Goal: Navigation & Orientation: Find specific page/section

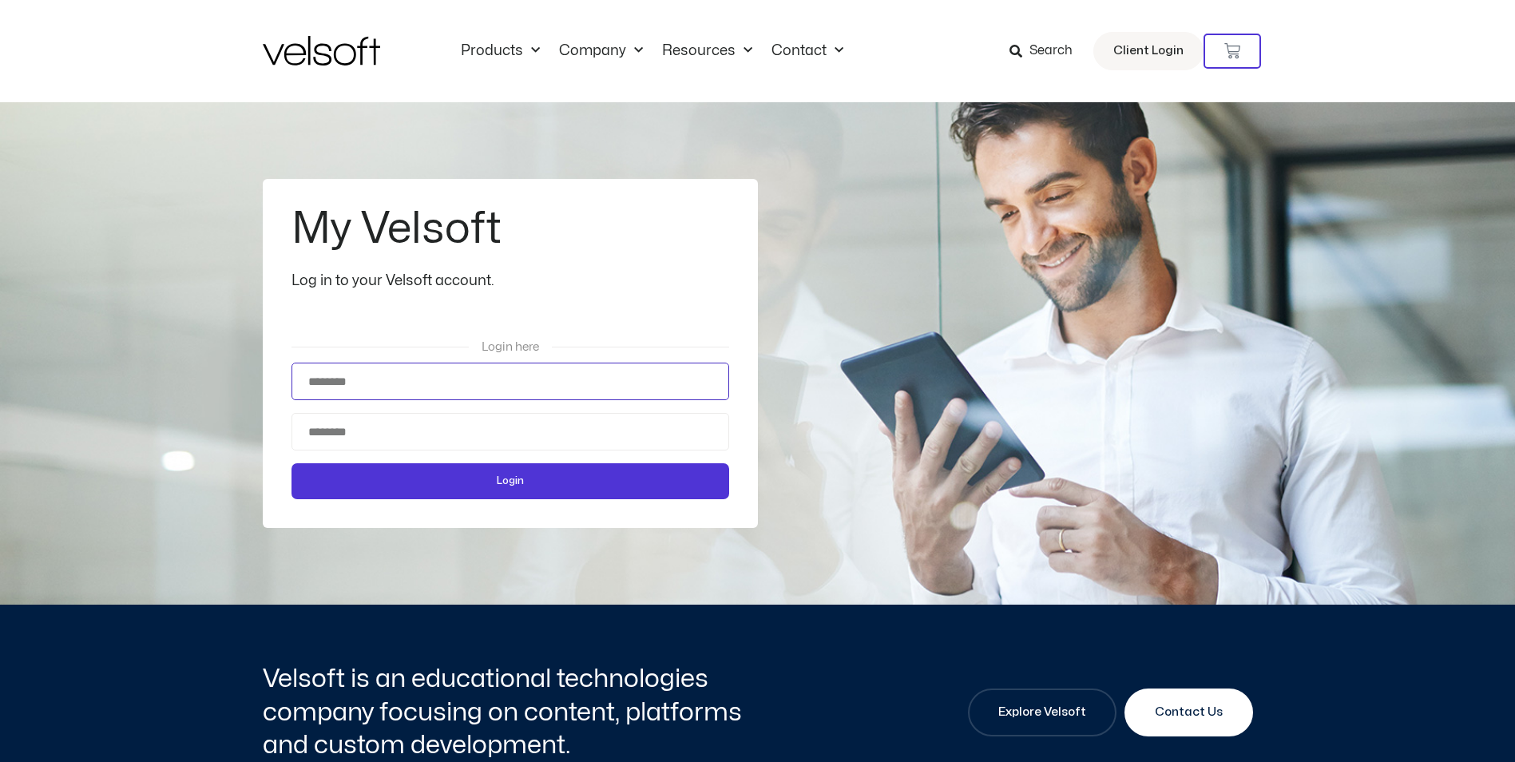
click at [403, 387] on input "Username" at bounding box center [511, 382] width 438 height 38
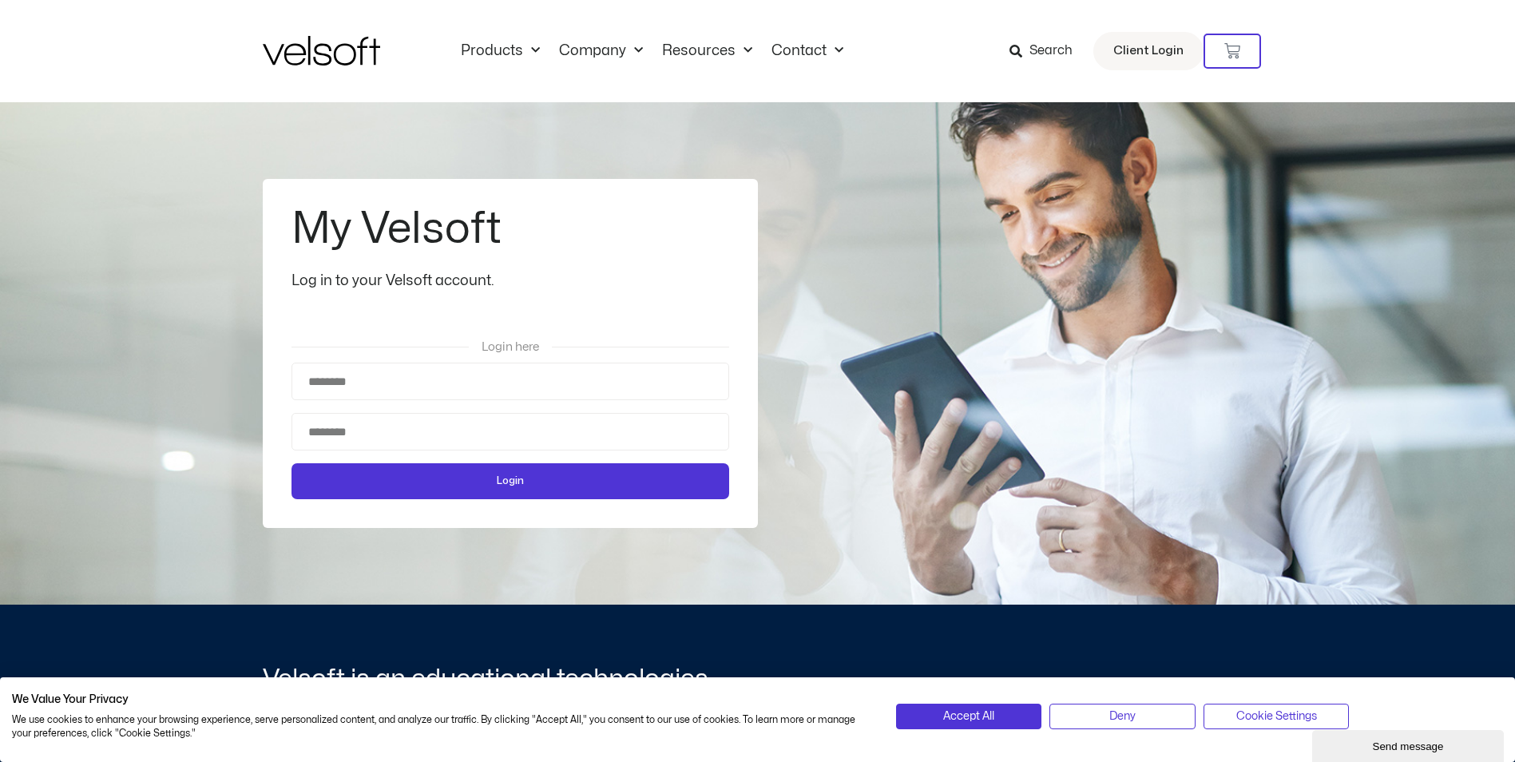
click at [530, 348] on span "Login here" at bounding box center [511, 347] width 58 height 12
click at [484, 385] on input "Username" at bounding box center [511, 382] width 438 height 38
click at [1147, 62] on link "Client Login" at bounding box center [1149, 51] width 110 height 38
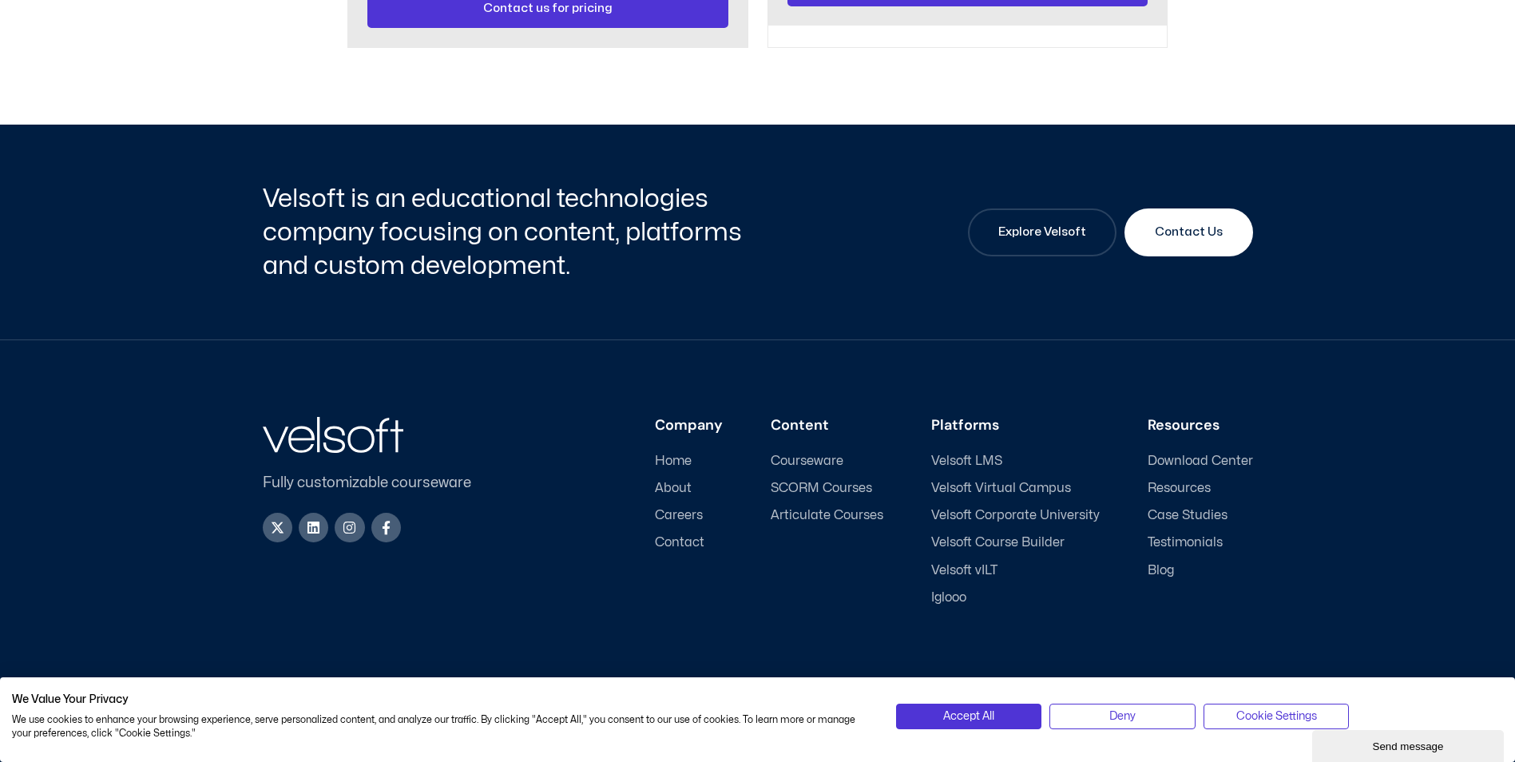
scroll to position [2077, 0]
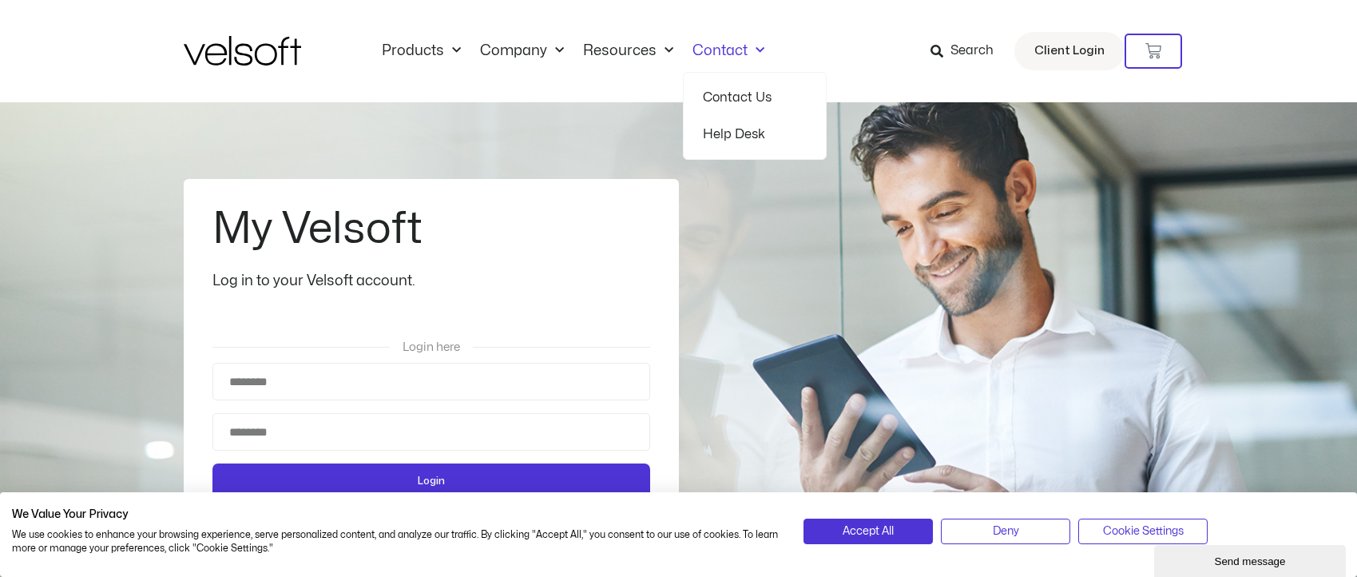
click at [748, 50] on span "Menu" at bounding box center [756, 51] width 17 height 26
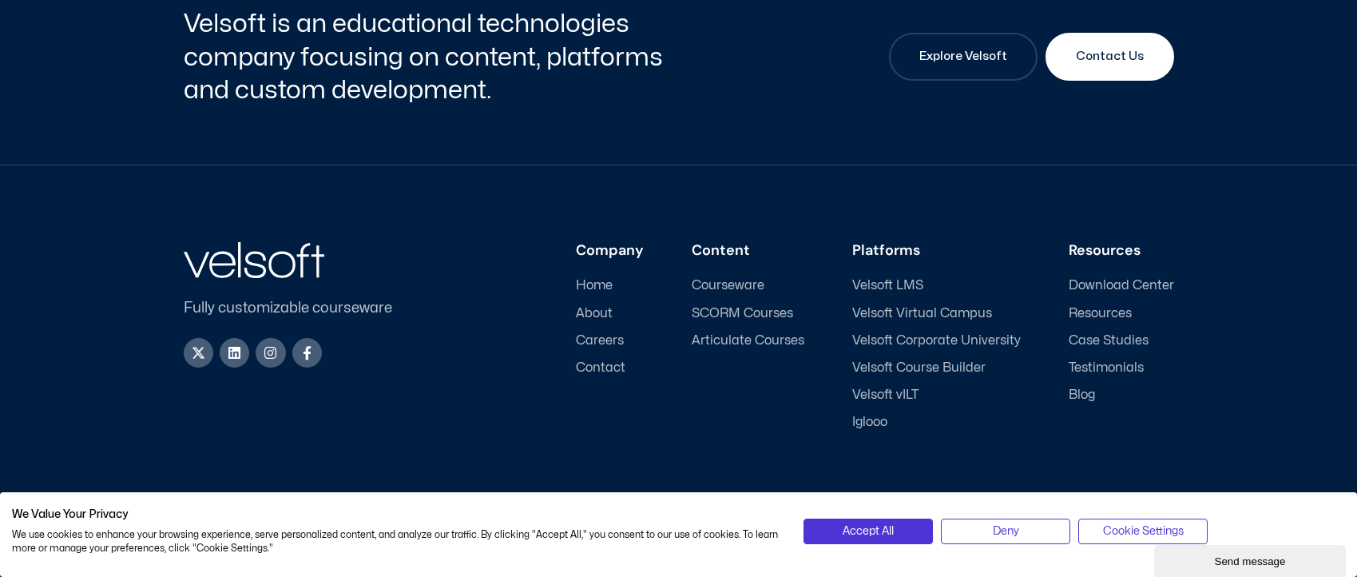
scroll to position [2488, 0]
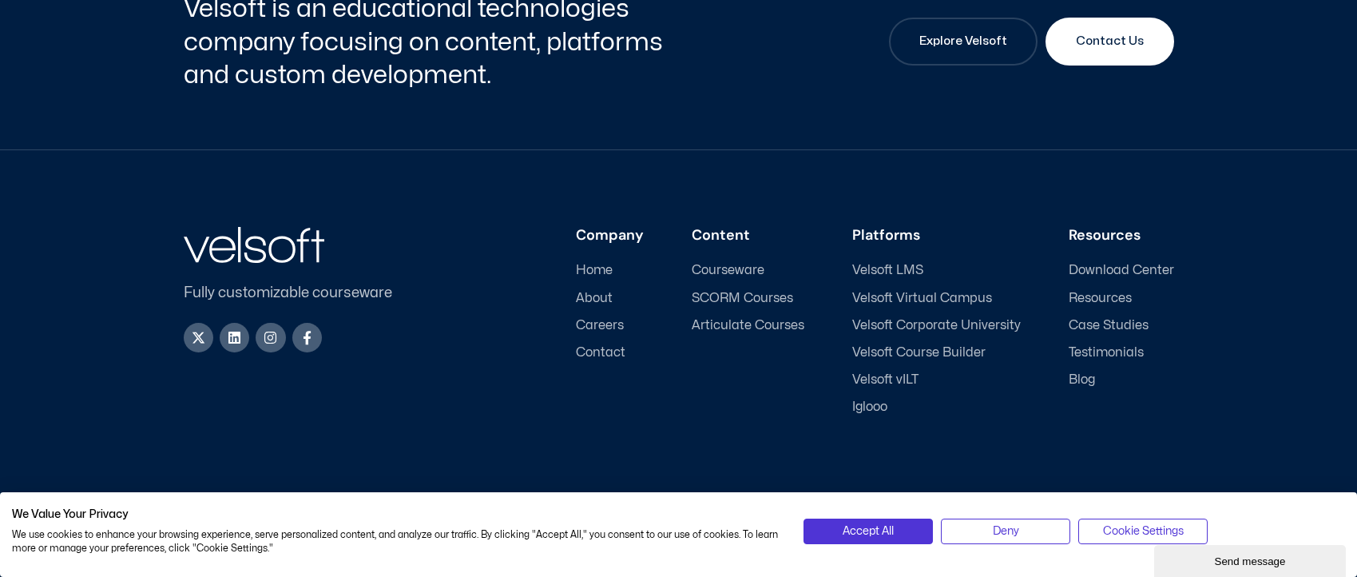
click at [591, 294] on span "About" at bounding box center [594, 298] width 37 height 15
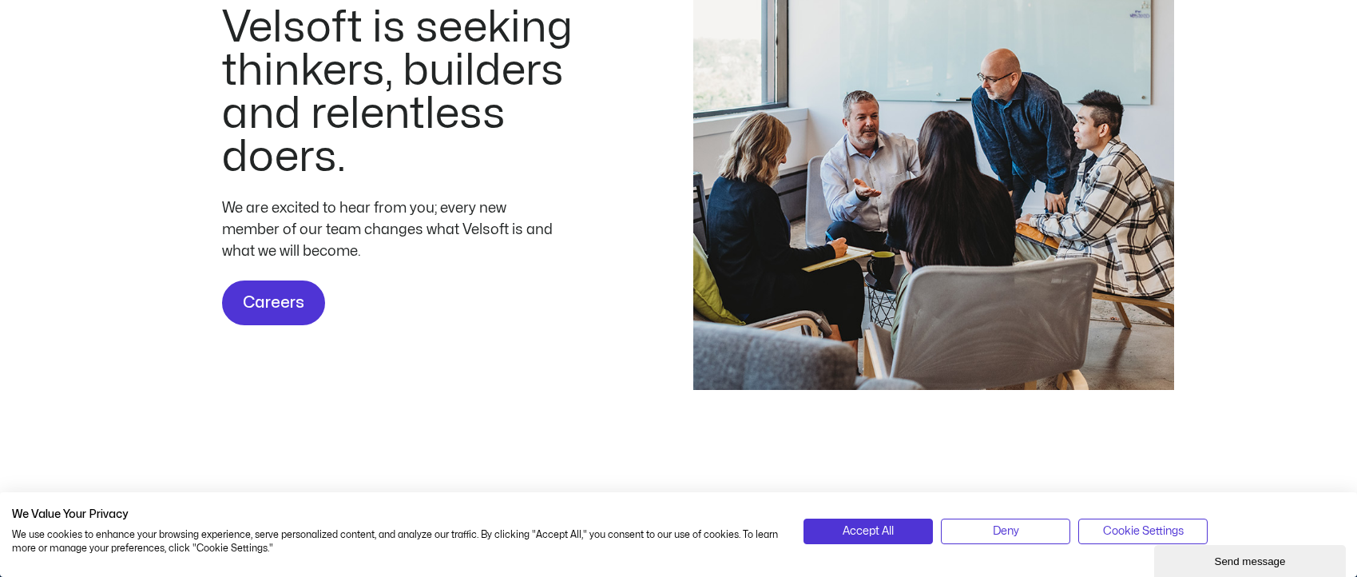
scroll to position [4793, 0]
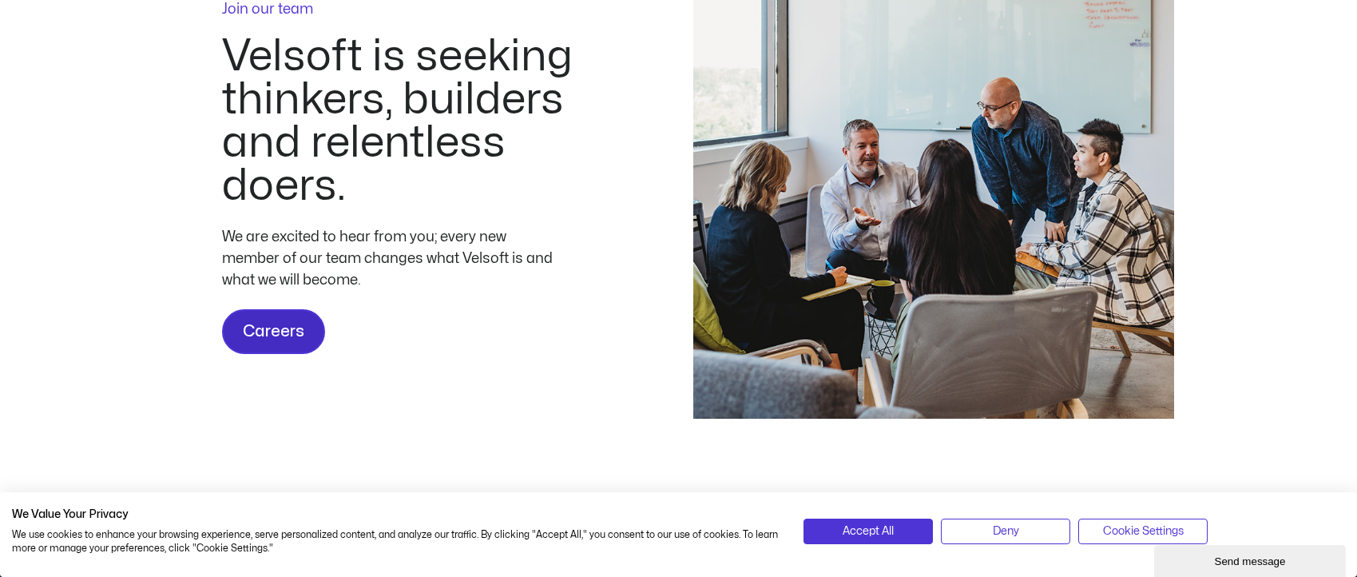
click at [279, 344] on span "Careers" at bounding box center [274, 332] width 62 height 26
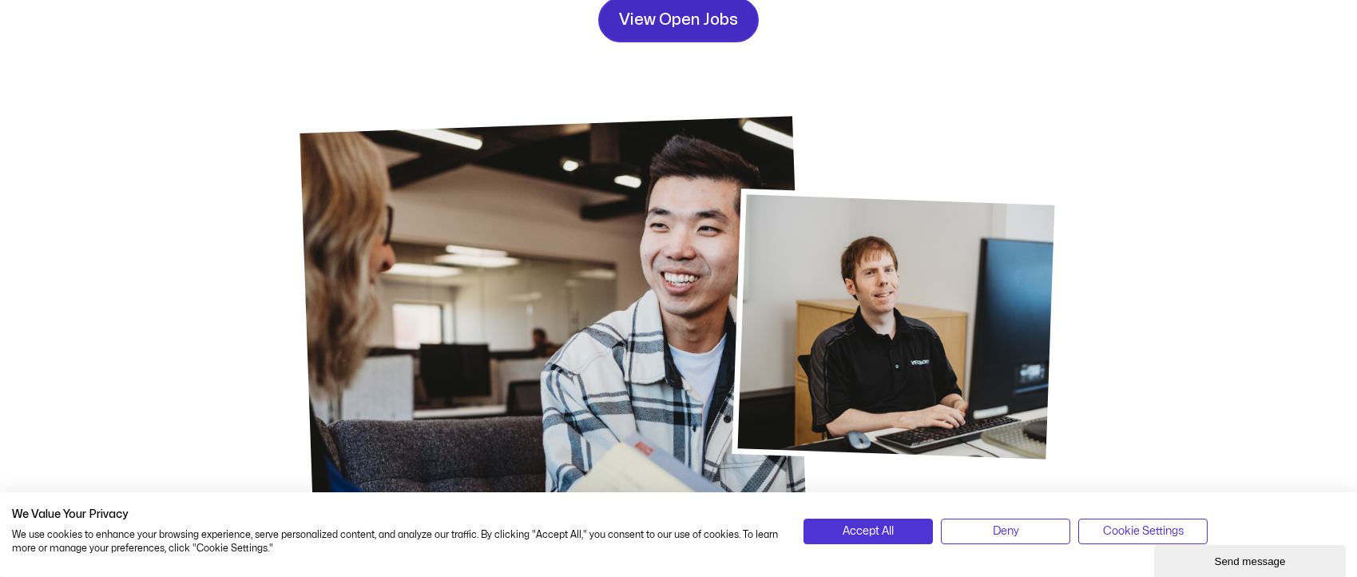
click at [679, 23] on span "View Open Jobs" at bounding box center [678, 20] width 119 height 26
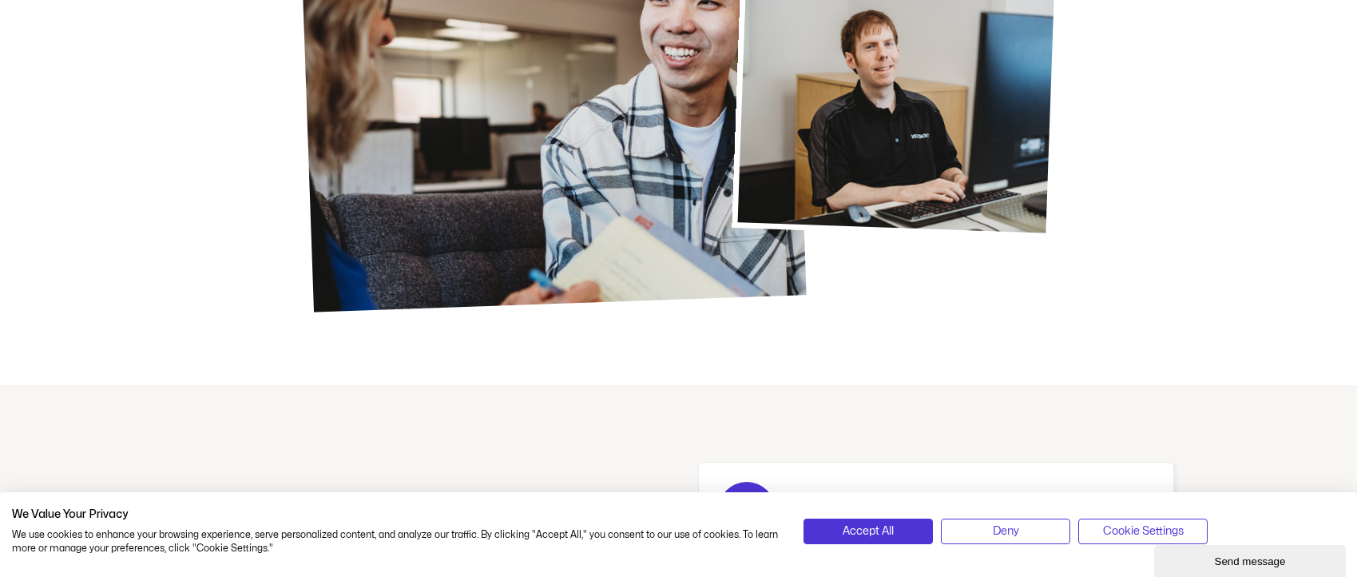
scroll to position [66, 0]
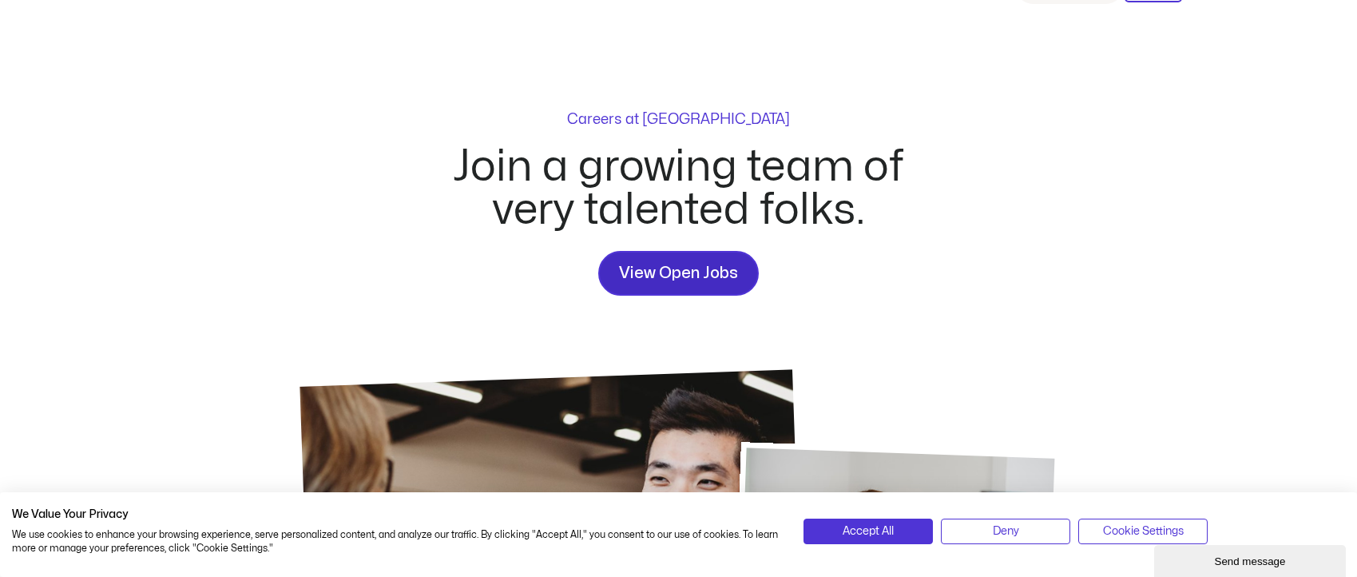
click at [696, 276] on span "View Open Jobs" at bounding box center [678, 273] width 119 height 26
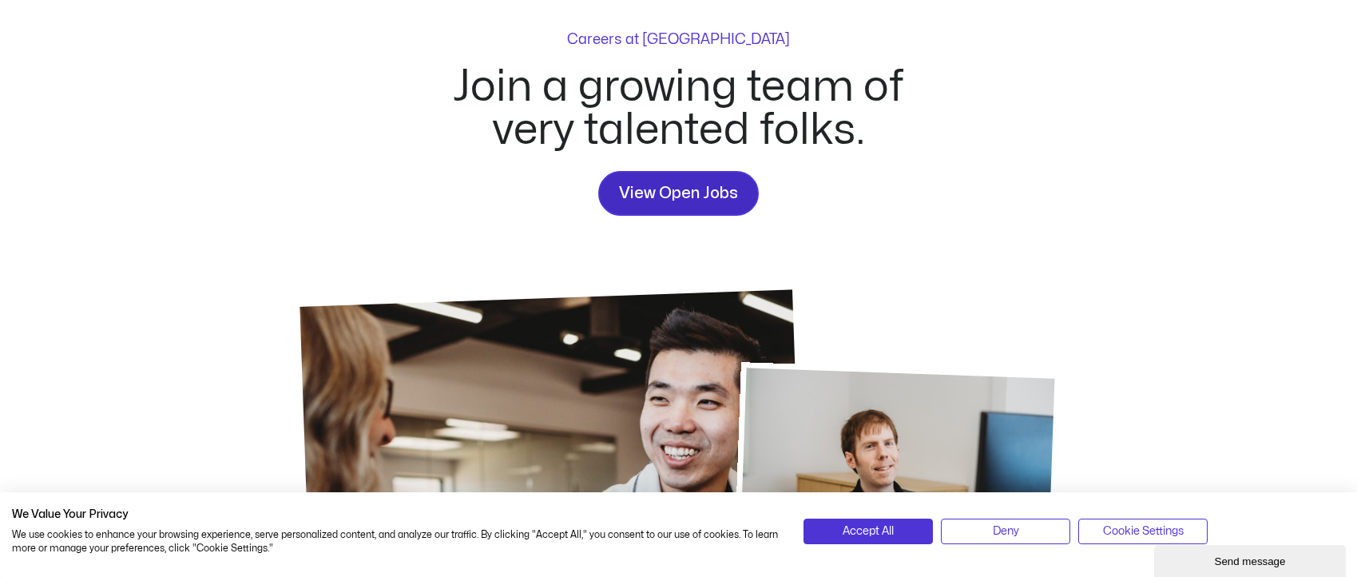
scroll to position [0, 0]
